Goal: Check status: Check status

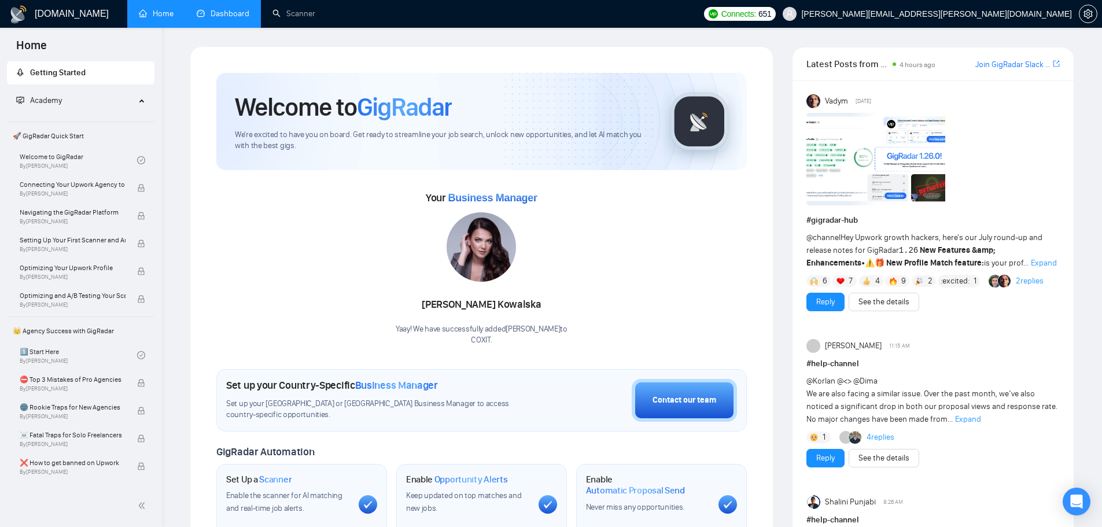
click at [226, 18] on link "Dashboard" at bounding box center [223, 14] width 53 height 10
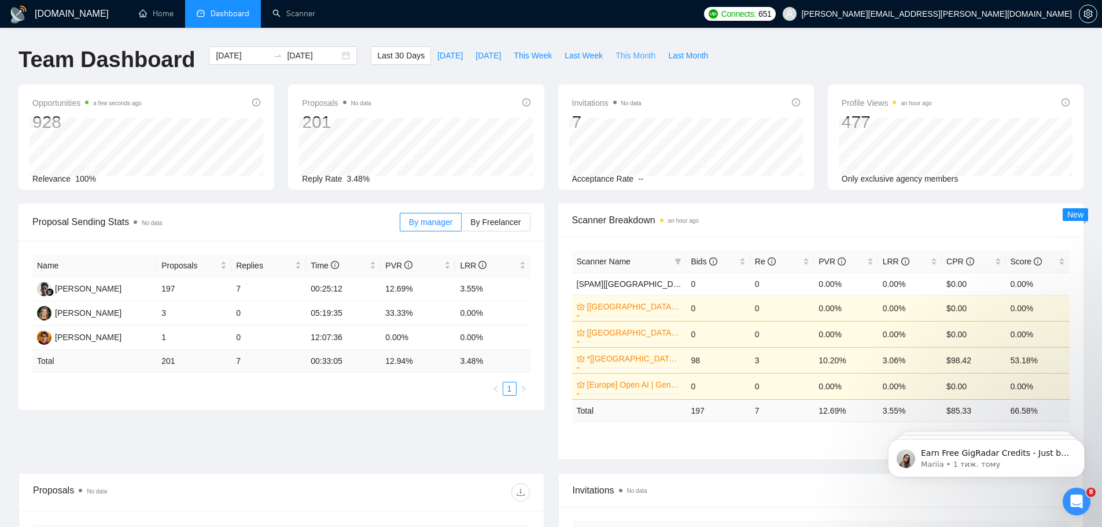
click at [632, 57] on span "This Month" at bounding box center [635, 55] width 40 height 13
type input "[DATE]"
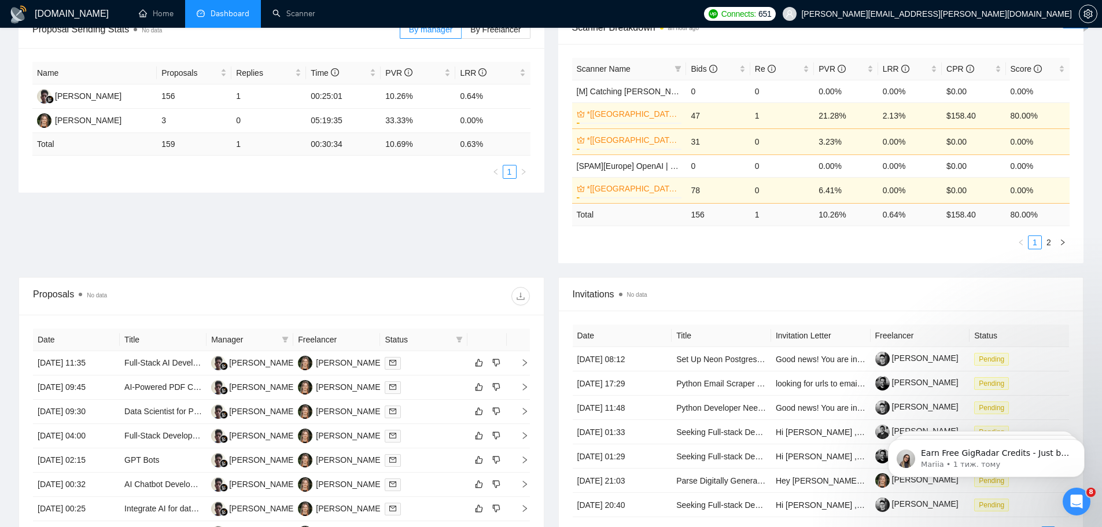
scroll to position [386, 0]
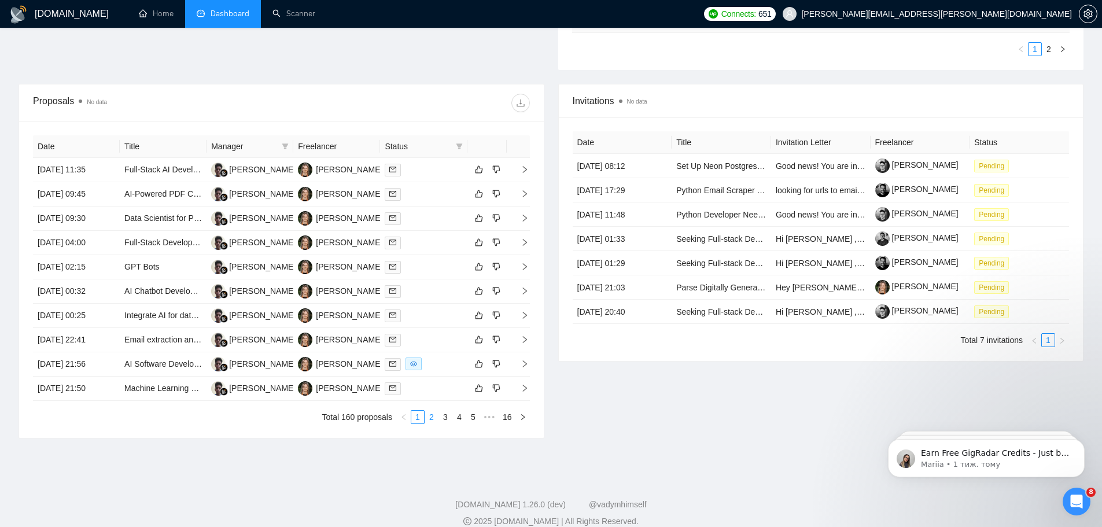
click at [433, 416] on link "2" at bounding box center [431, 417] width 13 height 13
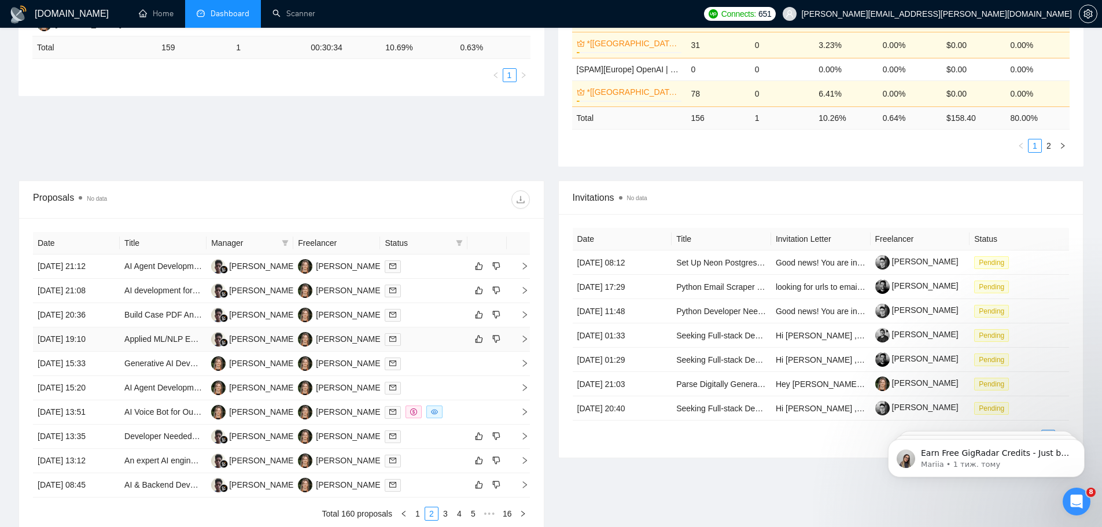
scroll to position [400, 0]
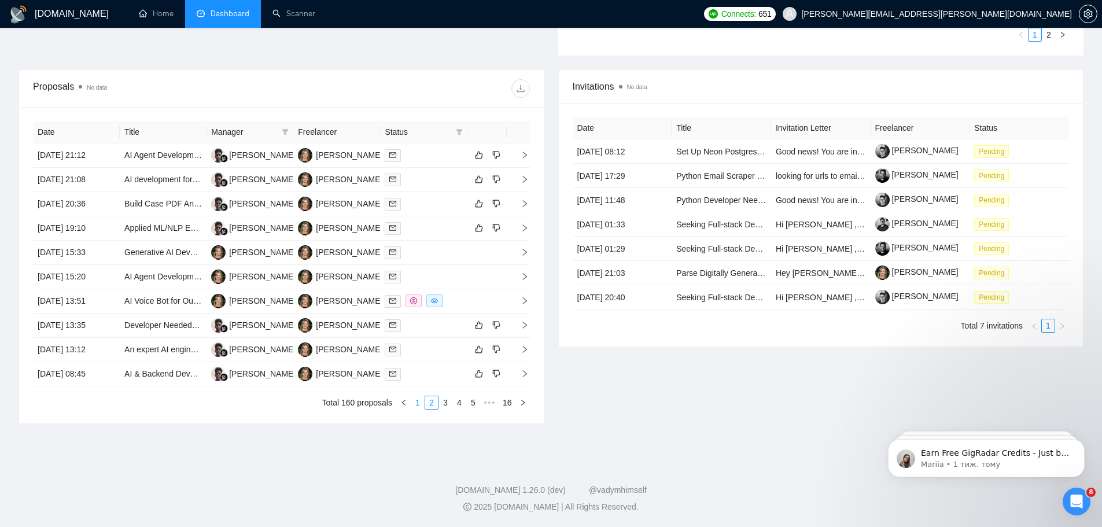
click at [414, 405] on link "1" at bounding box center [417, 402] width 13 height 13
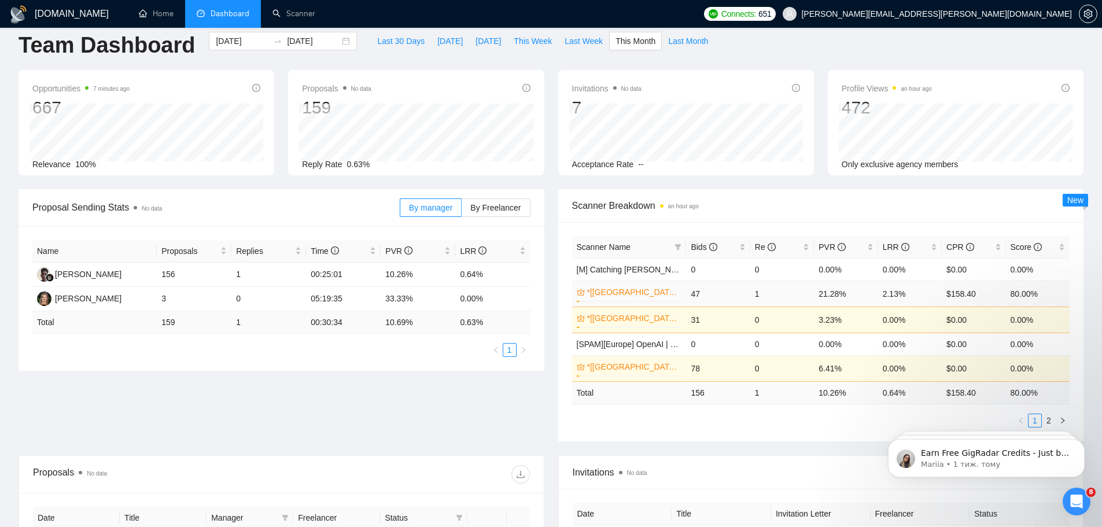
scroll to position [0, 0]
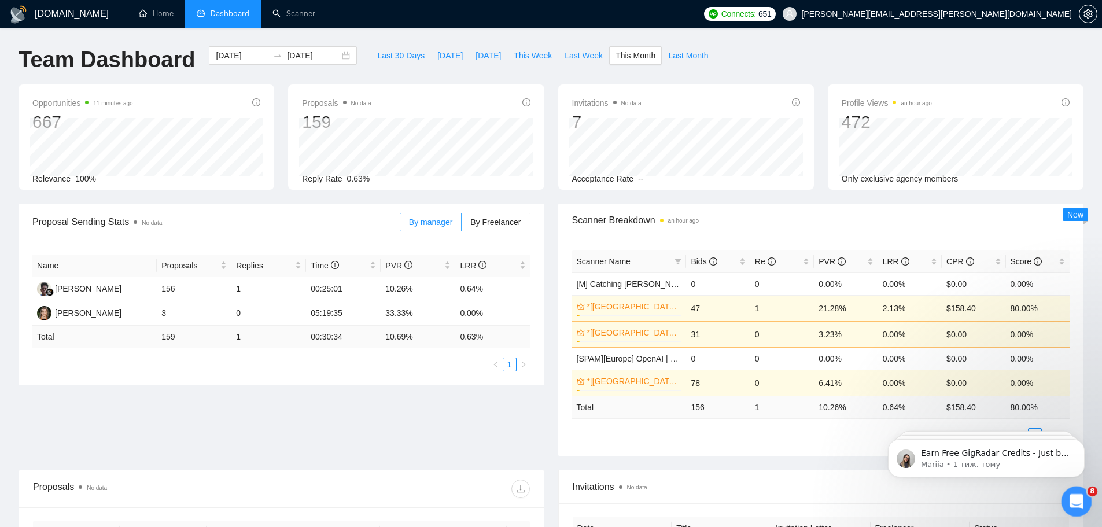
click at [1067, 509] on div "Відкрити програму для спілкування Intercom" at bounding box center [1074, 500] width 38 height 38
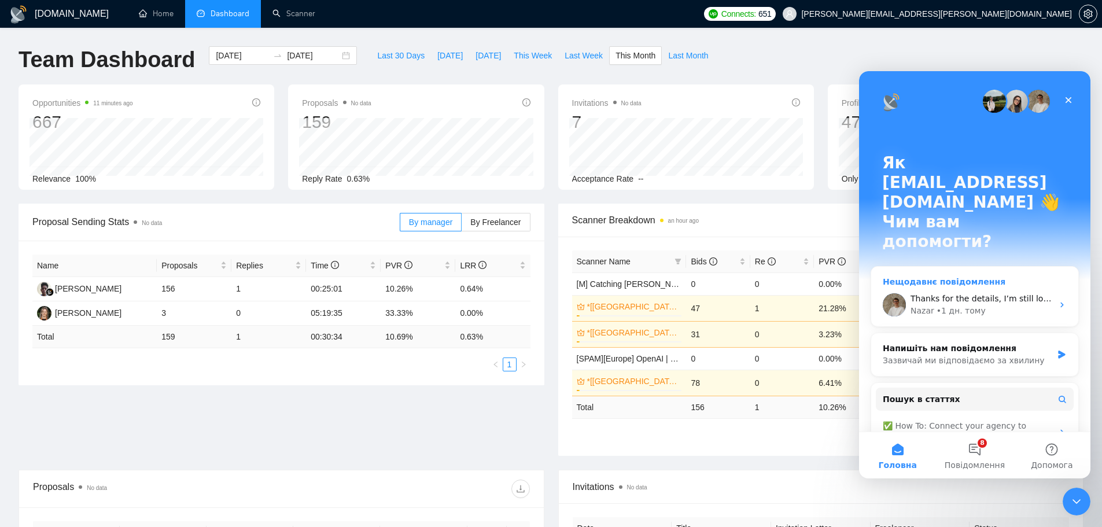
click at [1001, 305] on div "Nazar • 1 дн. тому" at bounding box center [981, 311] width 142 height 12
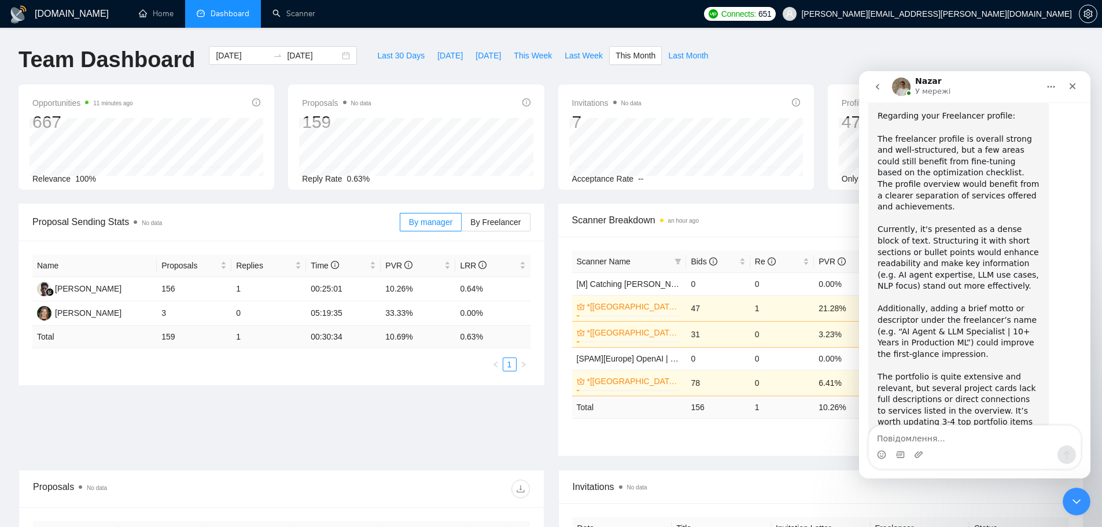
scroll to position [4320, 0]
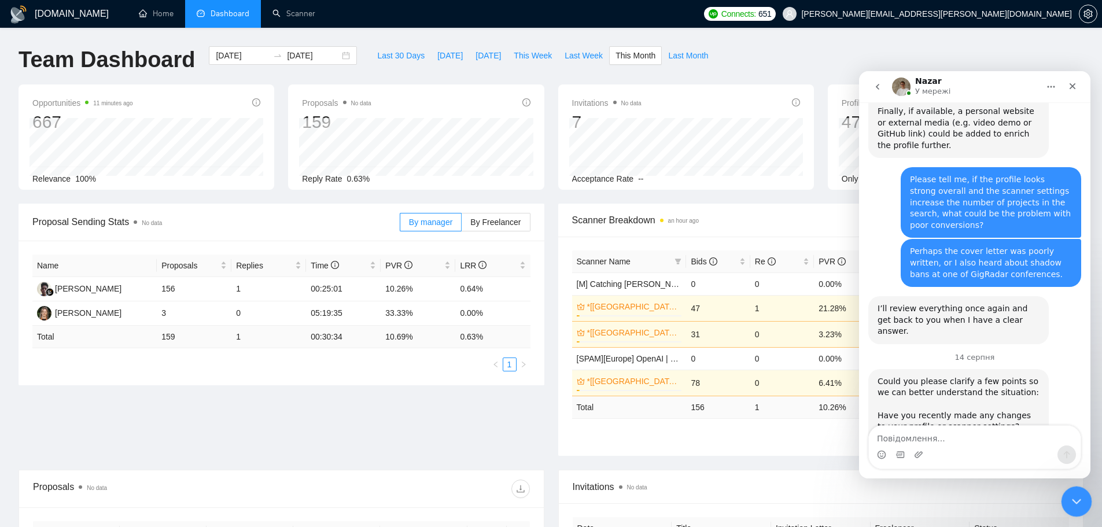
click at [1078, 504] on icon "Закрити програму для спілкування Intercom" at bounding box center [1074, 500] width 14 height 14
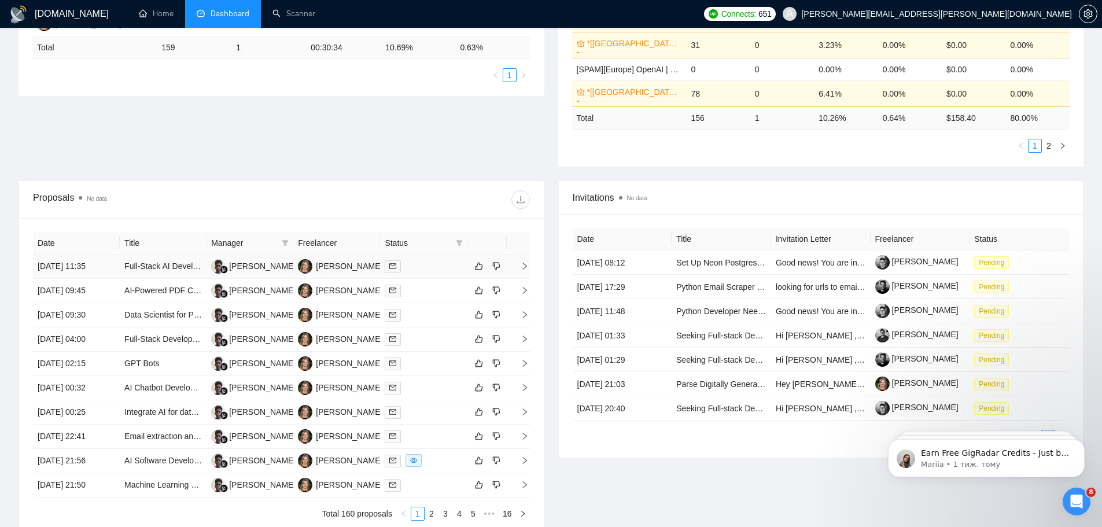
scroll to position [0, 0]
